Goal: Transaction & Acquisition: Subscribe to service/newsletter

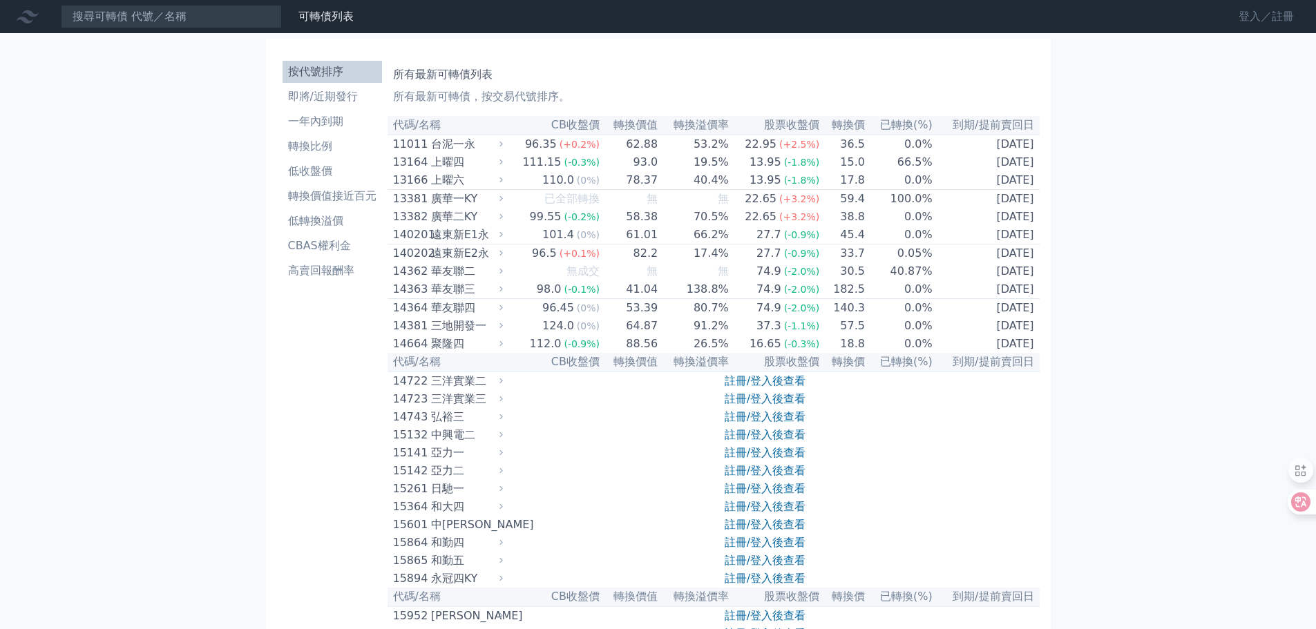
click at [1252, 16] on link "登入／註冊" at bounding box center [1266, 17] width 77 height 22
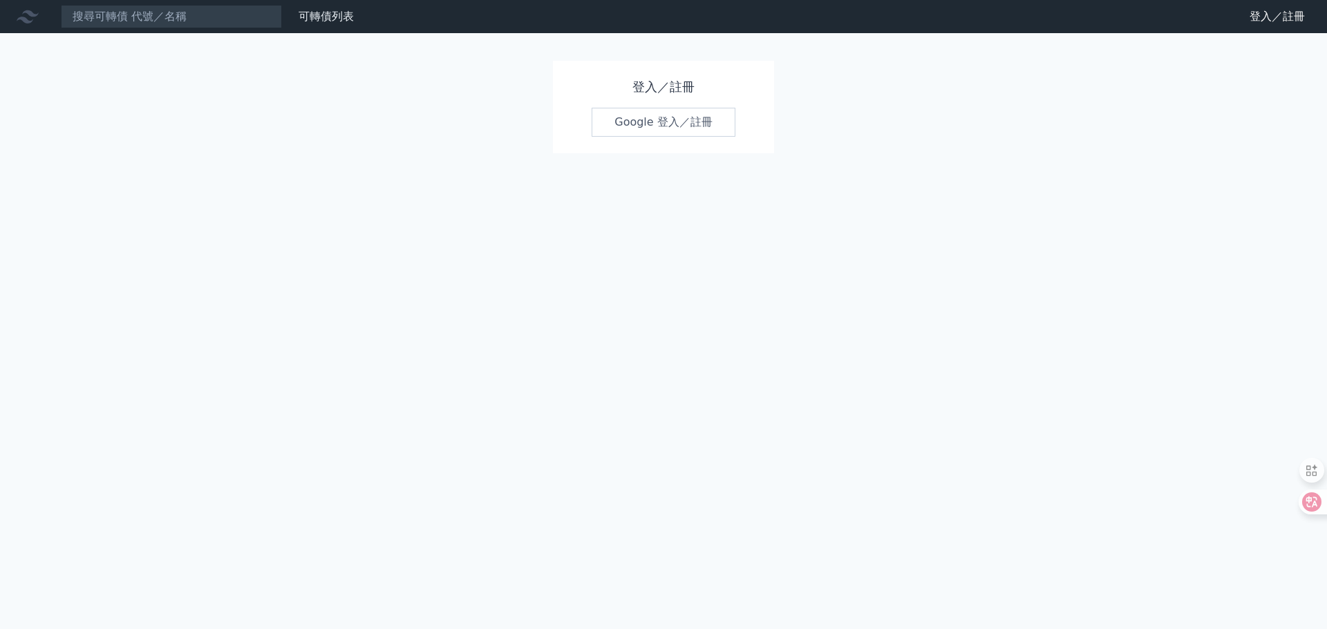
click at [667, 120] on link "Google 登入／註冊" at bounding box center [663, 122] width 144 height 29
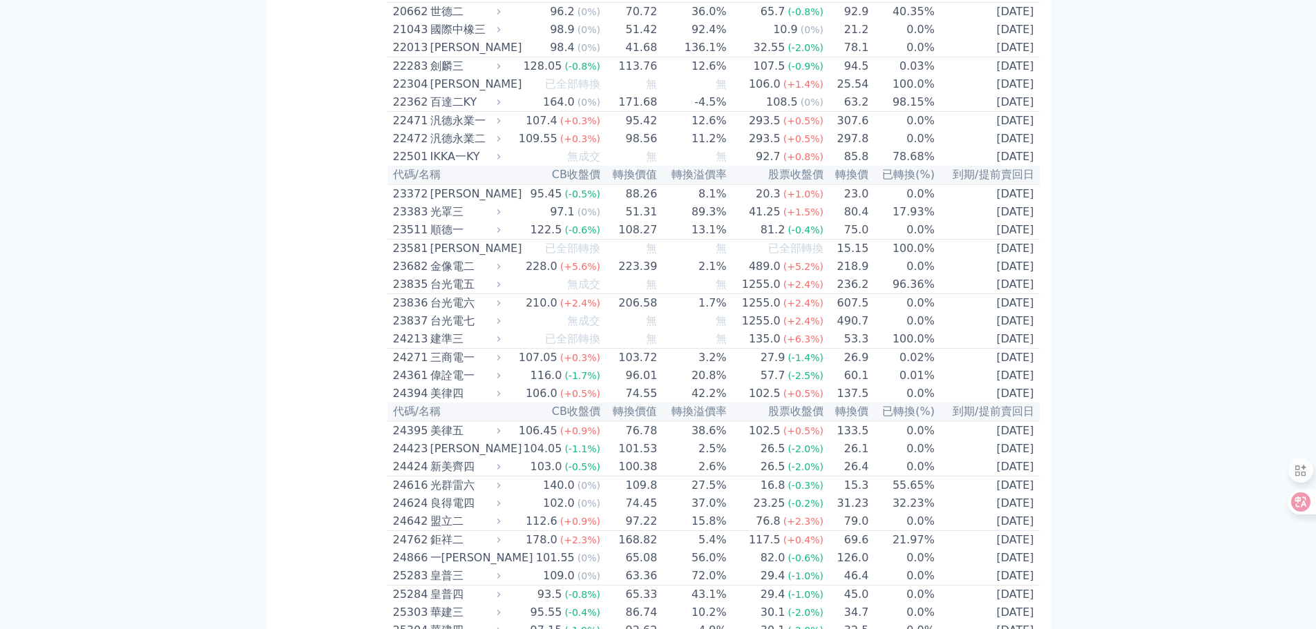
scroll to position [967, 0]
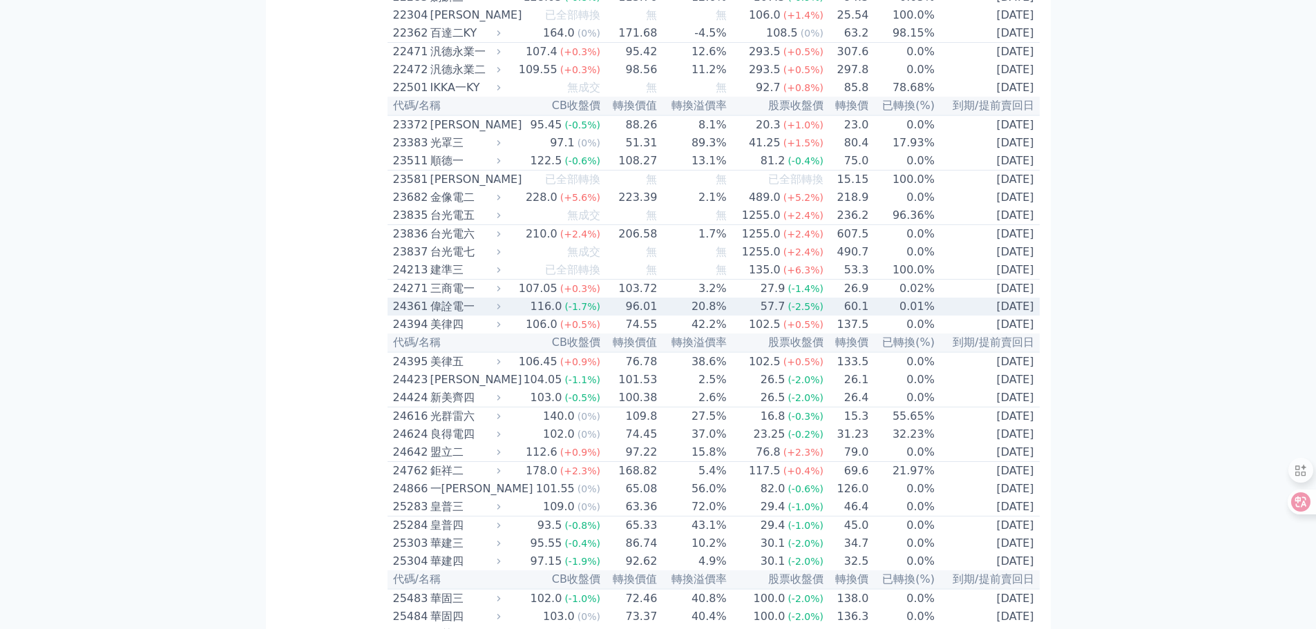
click at [405, 315] on div "24361" at bounding box center [410, 307] width 34 height 17
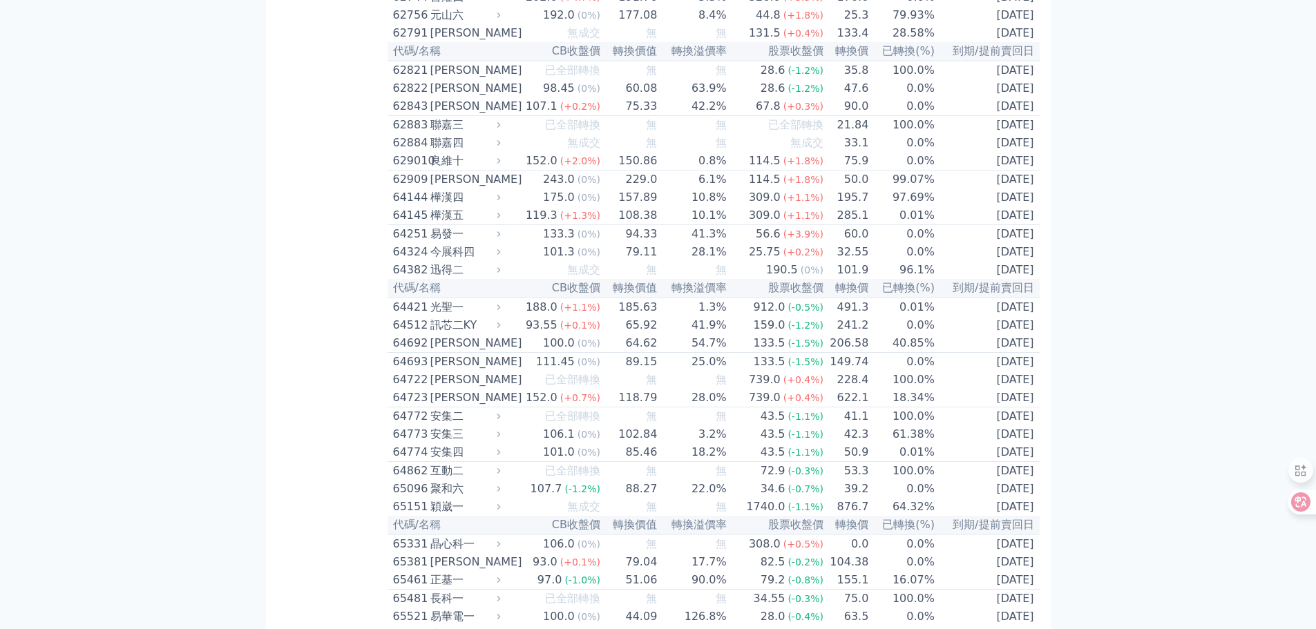
scroll to position [5964, 0]
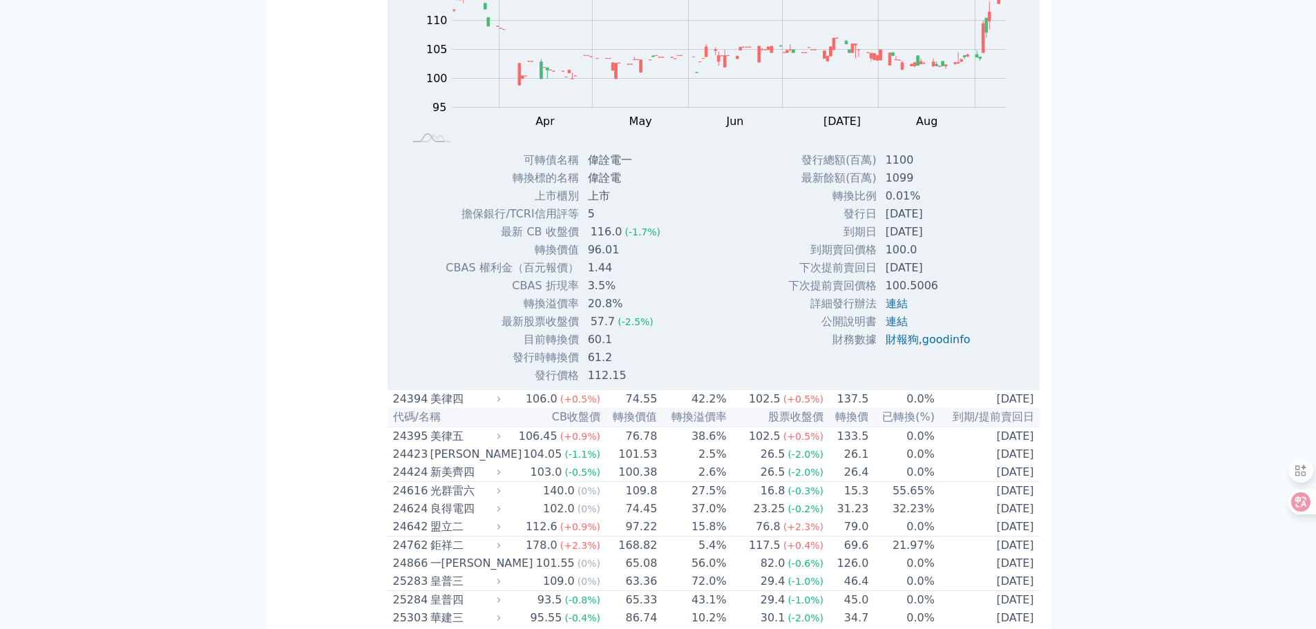
scroll to position [1273, 0]
